Goal: Task Accomplishment & Management: Use online tool/utility

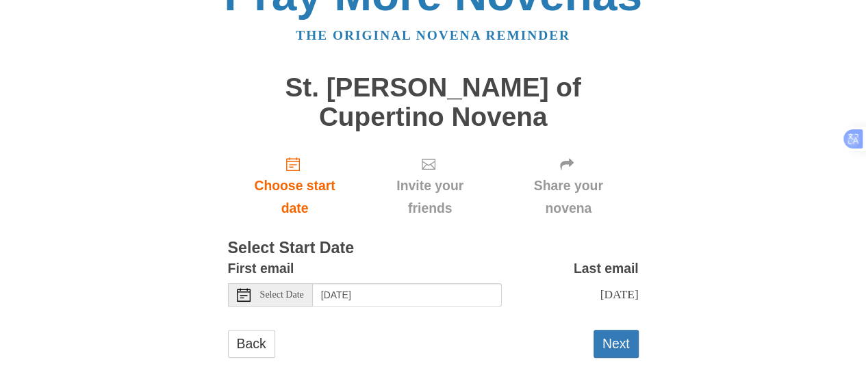
scroll to position [45, 0]
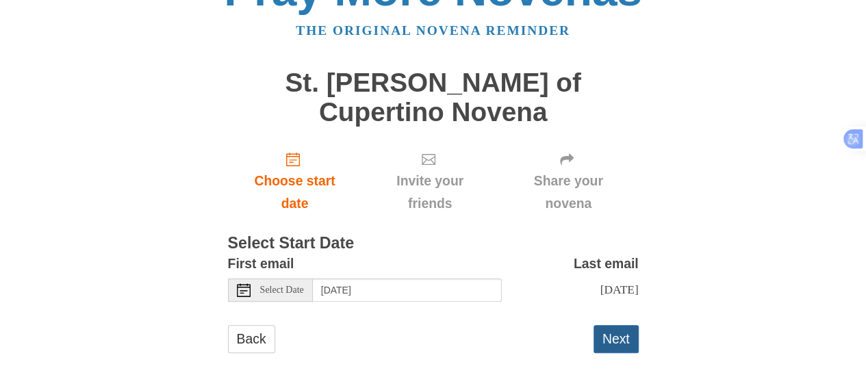
click at [613, 329] on button "Next" at bounding box center [616, 339] width 45 height 28
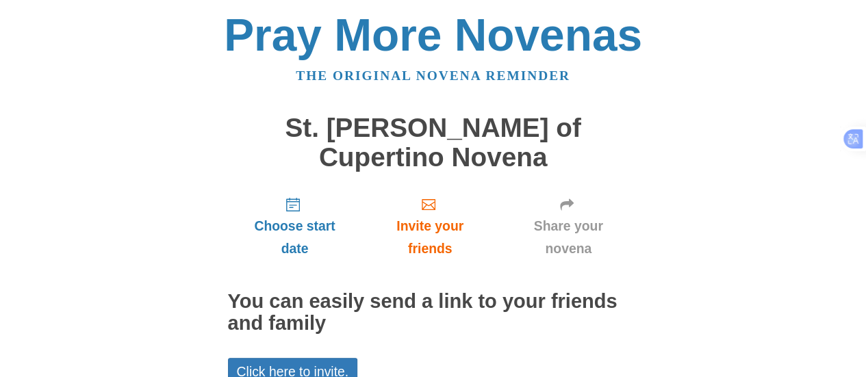
scroll to position [60, 0]
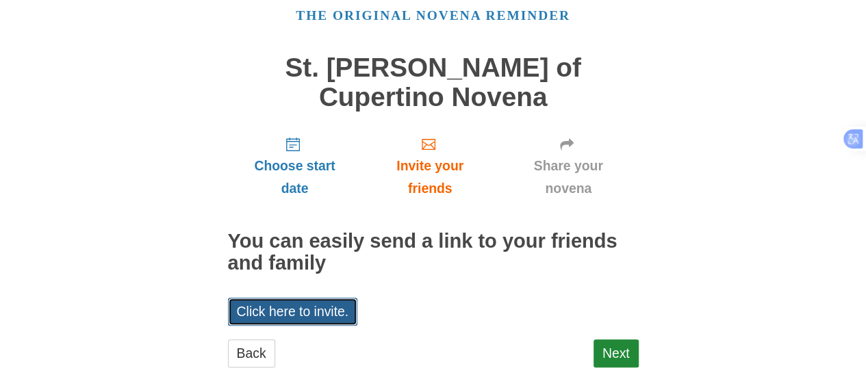
click at [270, 298] on link "Click here to invite." at bounding box center [293, 312] width 130 height 28
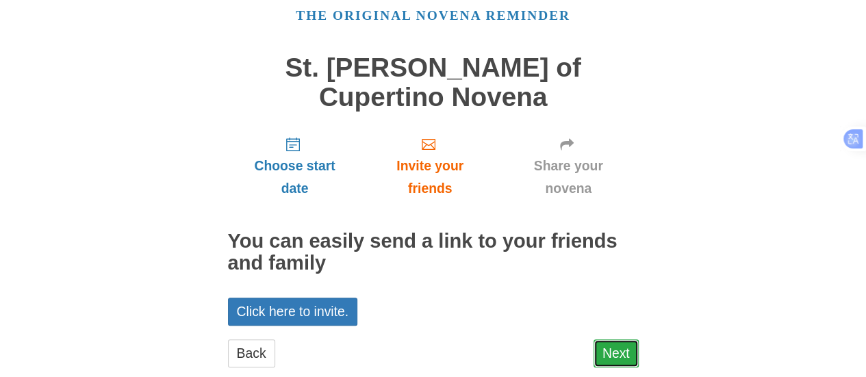
click at [619, 340] on link "Next" at bounding box center [616, 354] width 45 height 28
